Goal: Information Seeking & Learning: Learn about a topic

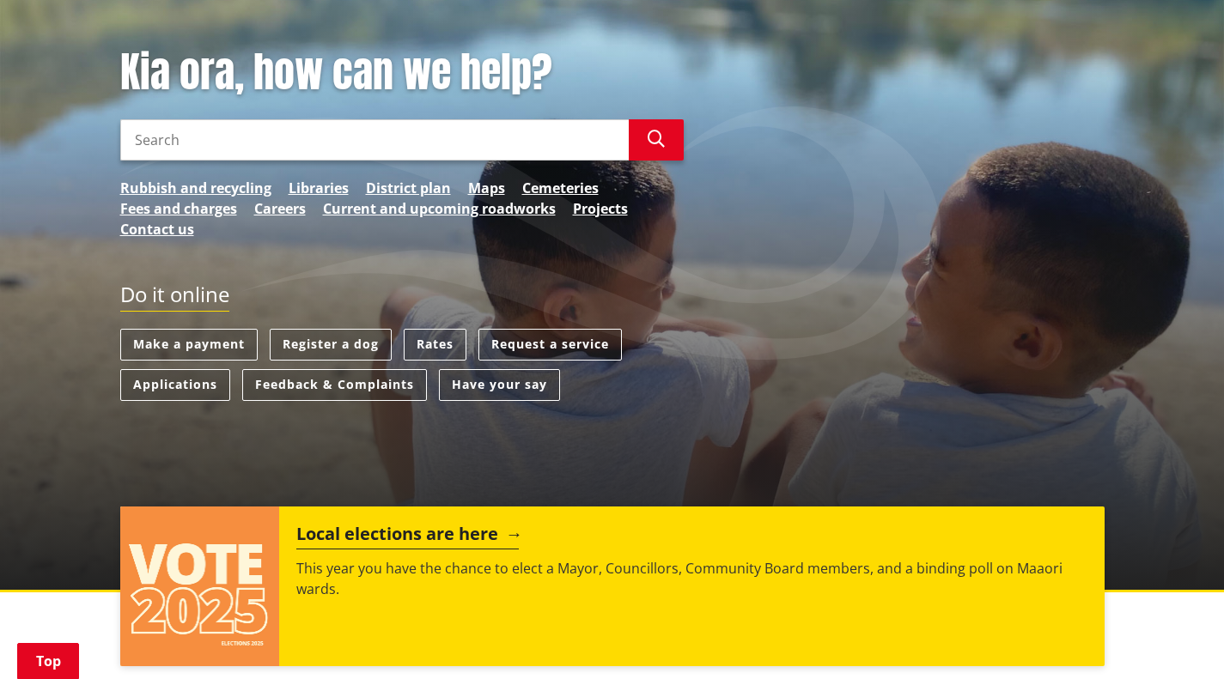
scroll to position [515, 0]
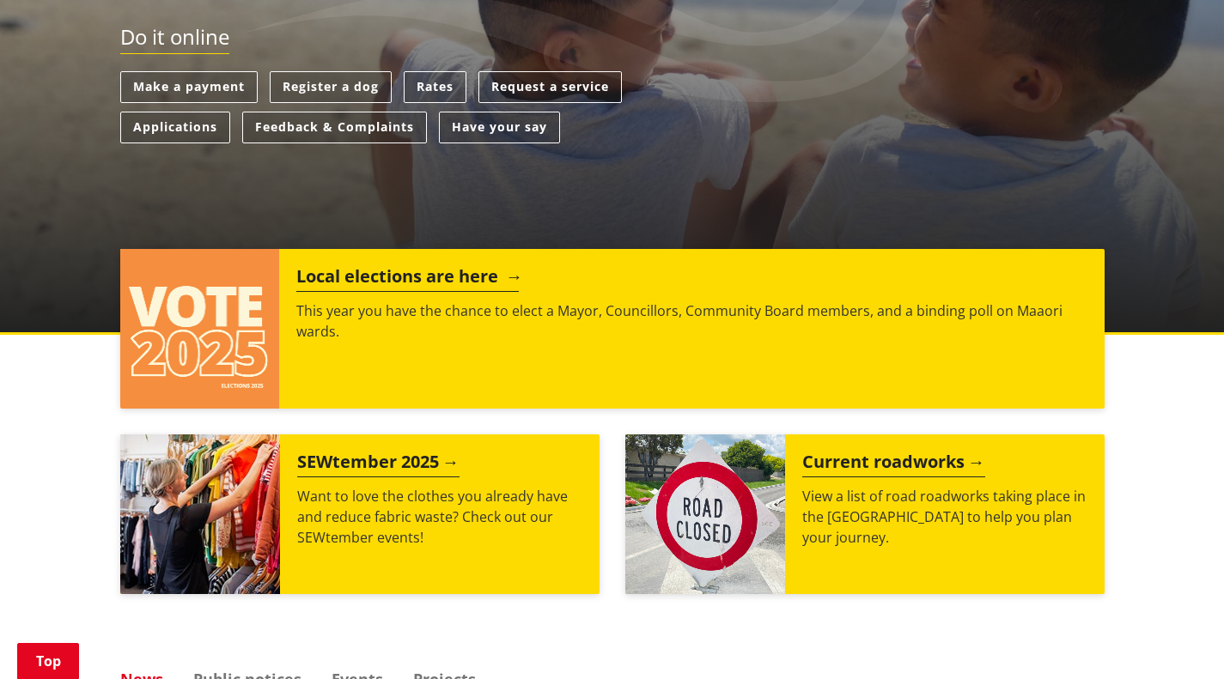
click at [430, 273] on h2 "Local elections are here" at bounding box center [407, 279] width 222 height 26
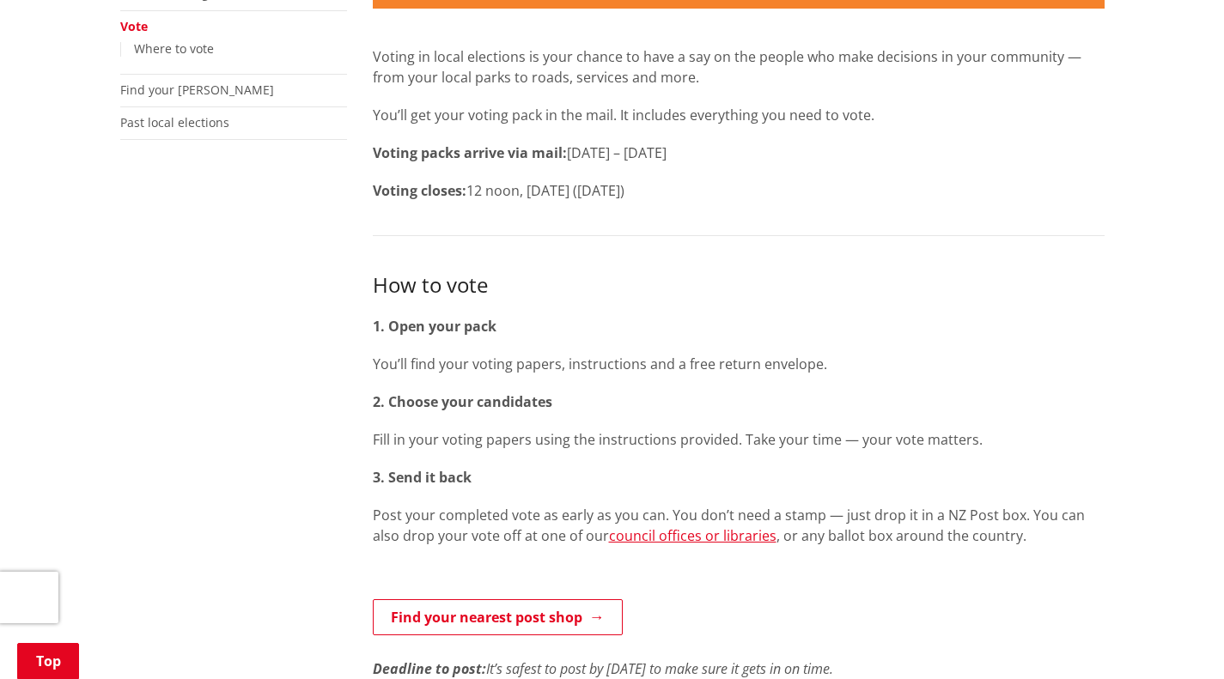
scroll to position [773, 0]
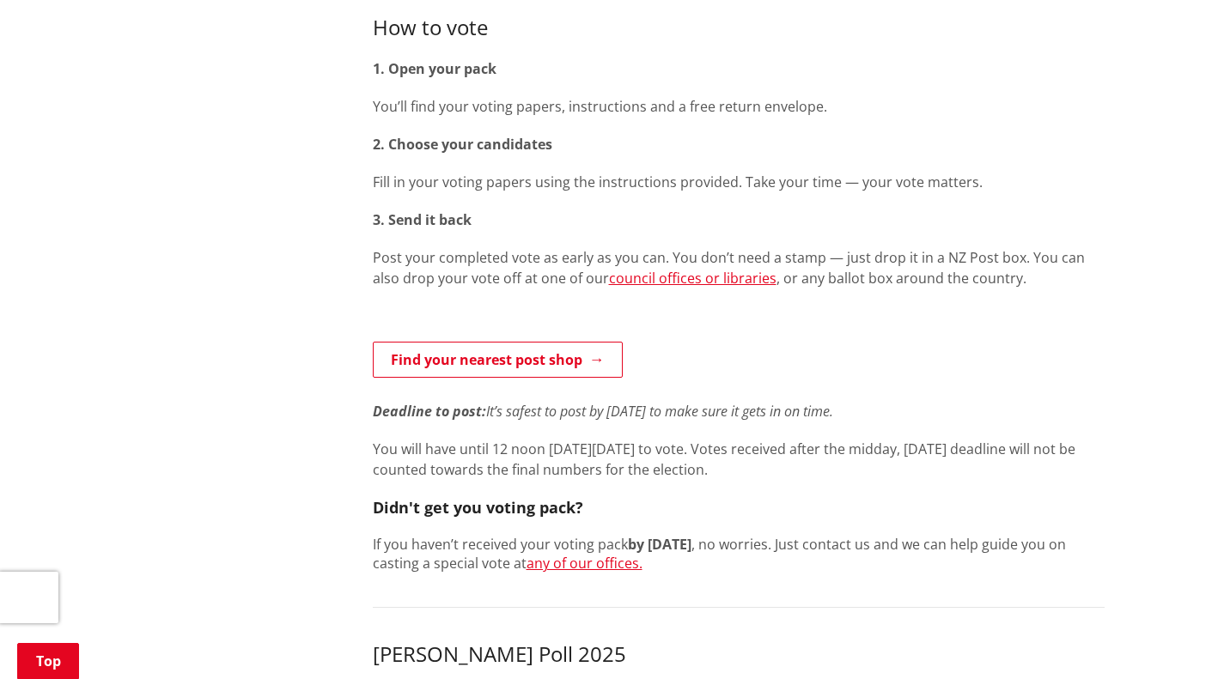
drag, startPoint x: 918, startPoint y: 413, endPoint x: 333, endPoint y: 394, distance: 585.0
copy p "Deadline to post: It’s safest to post by [DATE] to make sure it gets in on time."
click at [1044, 507] on h4 "Didn't get you voting pack?" at bounding box center [739, 507] width 732 height 21
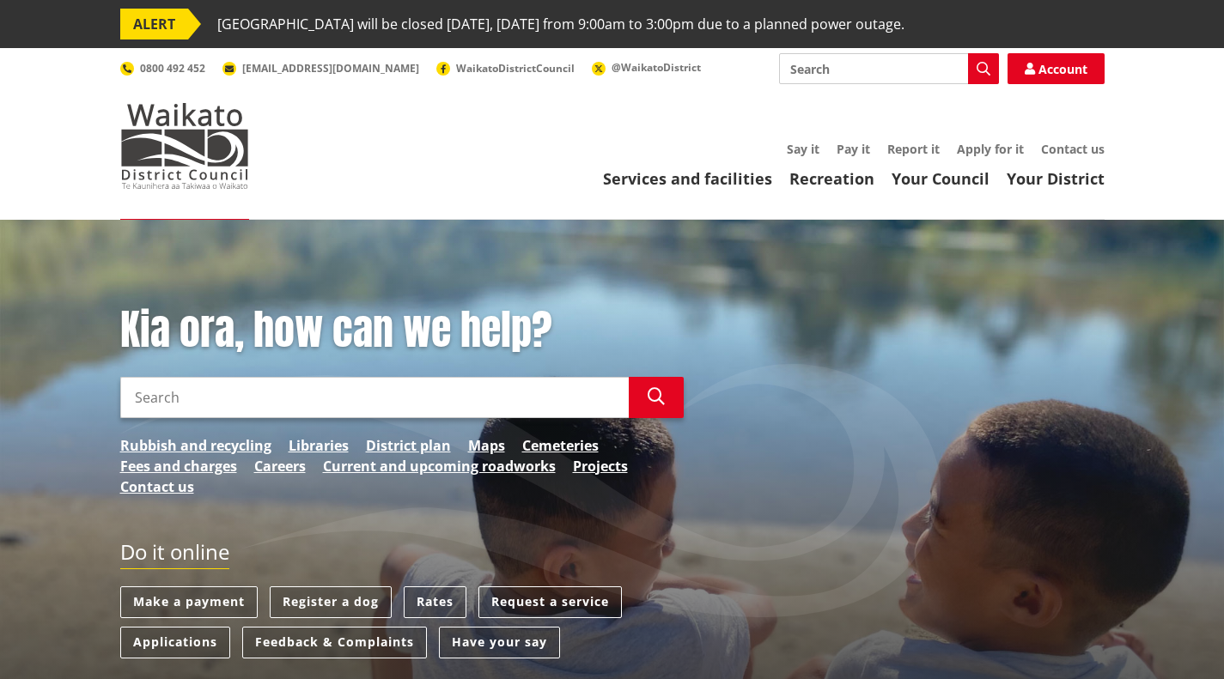
scroll to position [515, 0]
